Goal: Task Accomplishment & Management: Use online tool/utility

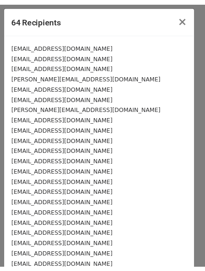
scroll to position [241, 0]
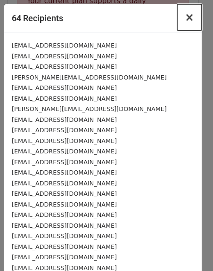
click at [185, 16] on span "×" at bounding box center [188, 17] width 9 height 13
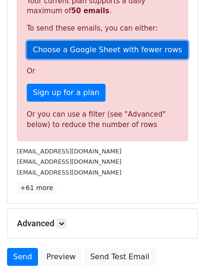
click at [153, 49] on link "Choose a Google Sheet with fewer rows" at bounding box center [108, 50] width 162 height 18
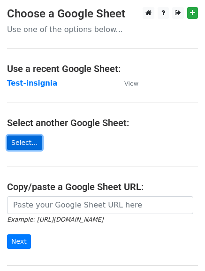
click at [32, 143] on link "Select..." at bounding box center [24, 142] width 35 height 15
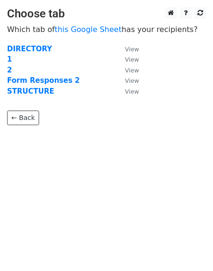
click at [17, 59] on td "1" at bounding box center [61, 59] width 108 height 11
click at [8, 62] on strong "1" at bounding box center [9, 59] width 5 height 8
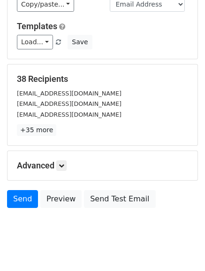
scroll to position [117, 0]
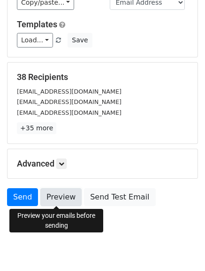
click at [63, 196] on link "Preview" at bounding box center [60, 197] width 41 height 18
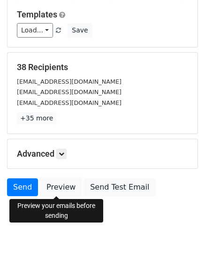
scroll to position [128, 0]
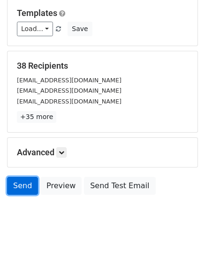
click at [30, 187] on link "Send" at bounding box center [22, 186] width 31 height 18
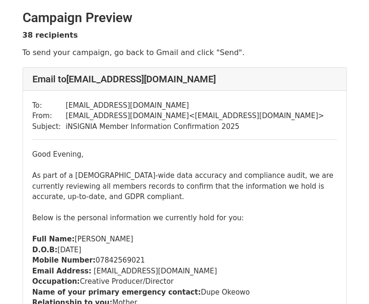
drag, startPoint x: 372, startPoint y: 12, endPoint x: 394, endPoint y: -5, distance: 27.2
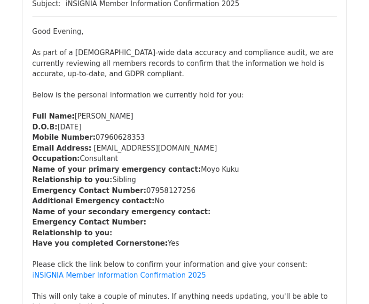
scroll to position [17773, 0]
